Goal: Find specific fact: Find contact information

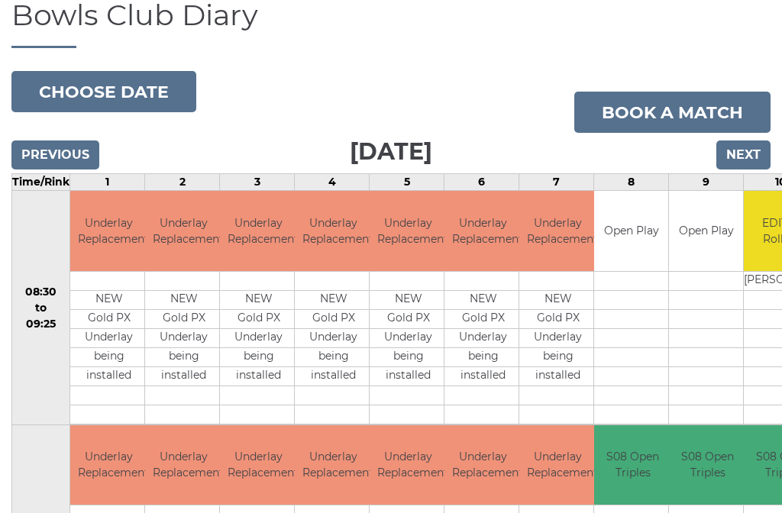
scroll to position [117, 0]
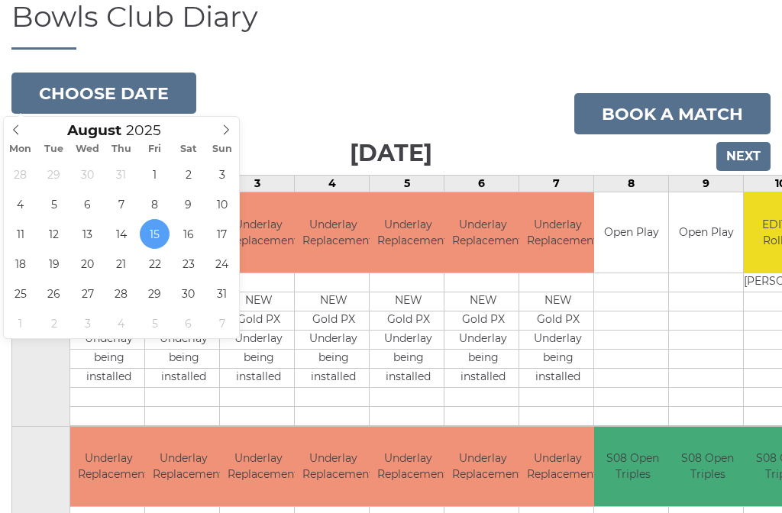
type input "2025-08-13"
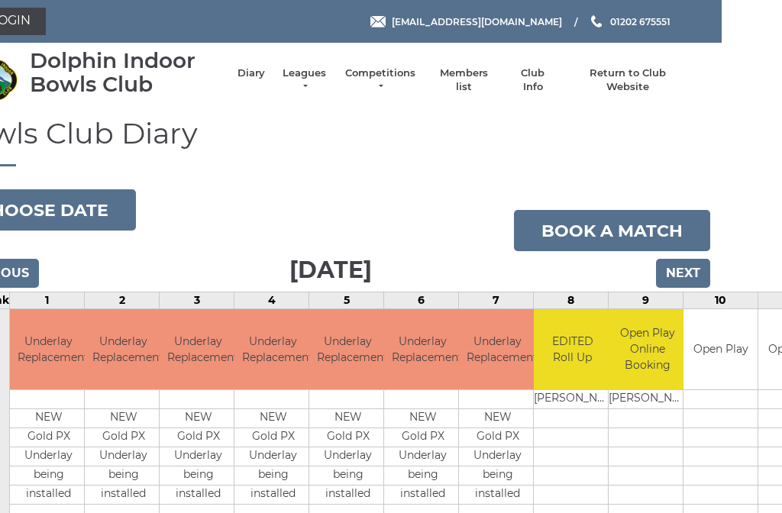
scroll to position [0, 60]
click at [448, 83] on link "Members list" at bounding box center [463, 80] width 63 height 28
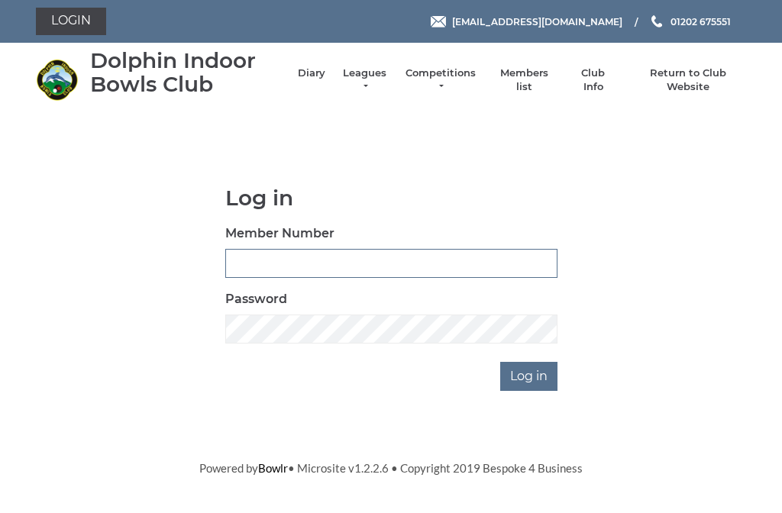
click at [241, 262] on input "Member Number" at bounding box center [391, 263] width 332 height 29
type input "2373"
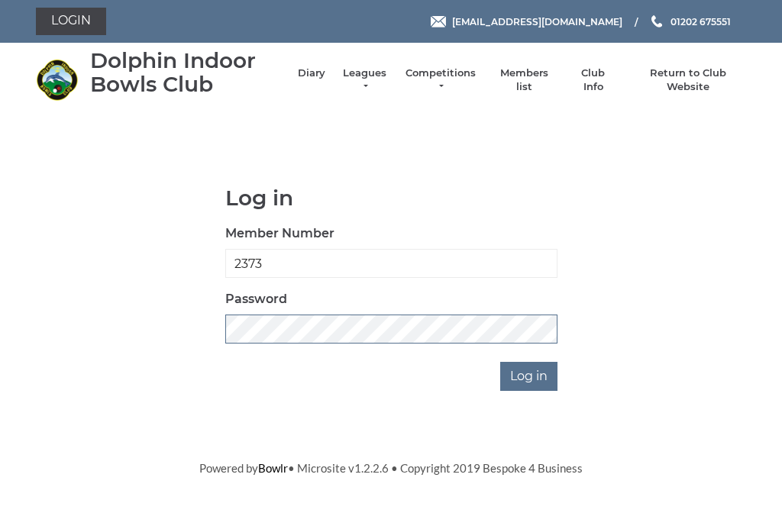
scroll to position [261, 0]
click at [536, 362] on input "Log in" at bounding box center [528, 376] width 57 height 29
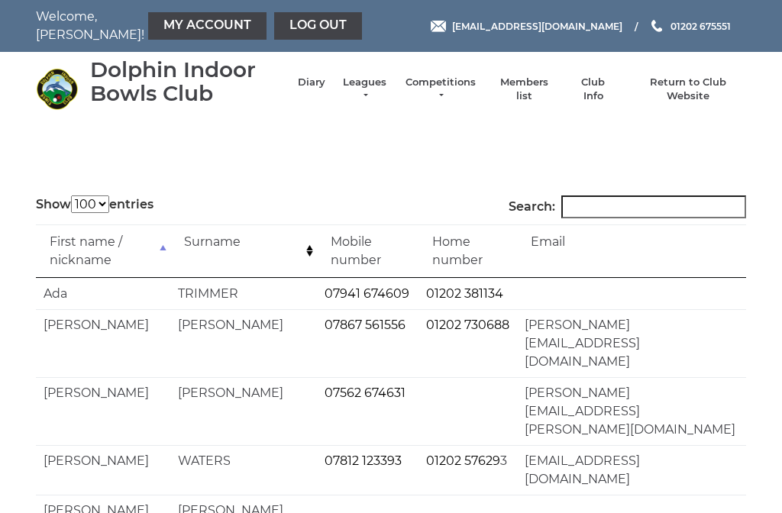
select select "100"
click at [620, 219] on input "Search:" at bounding box center [654, 207] width 185 height 23
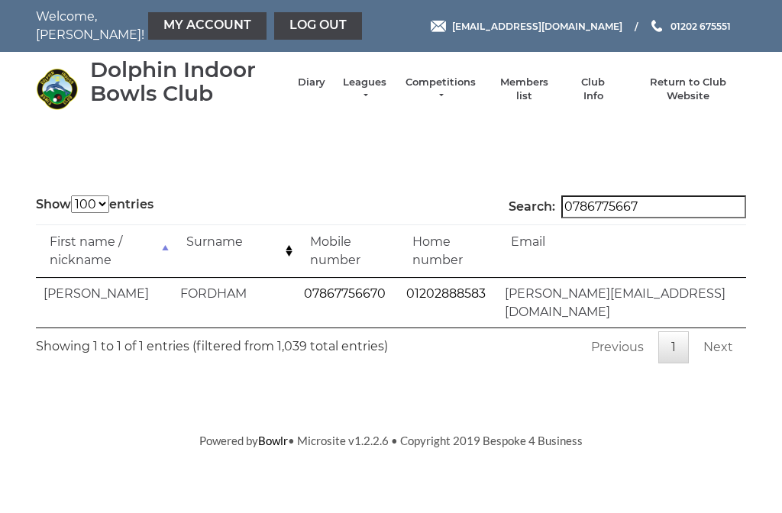
type input "07867756670"
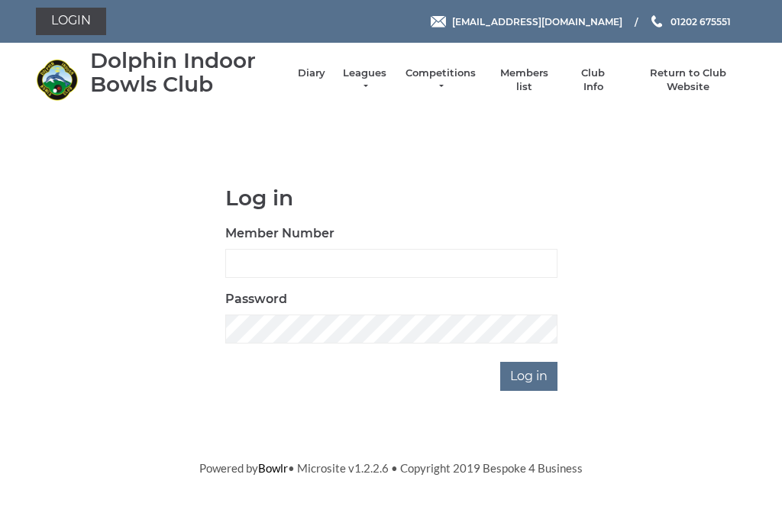
scroll to position [1, 0]
